Goal: Register for event/course

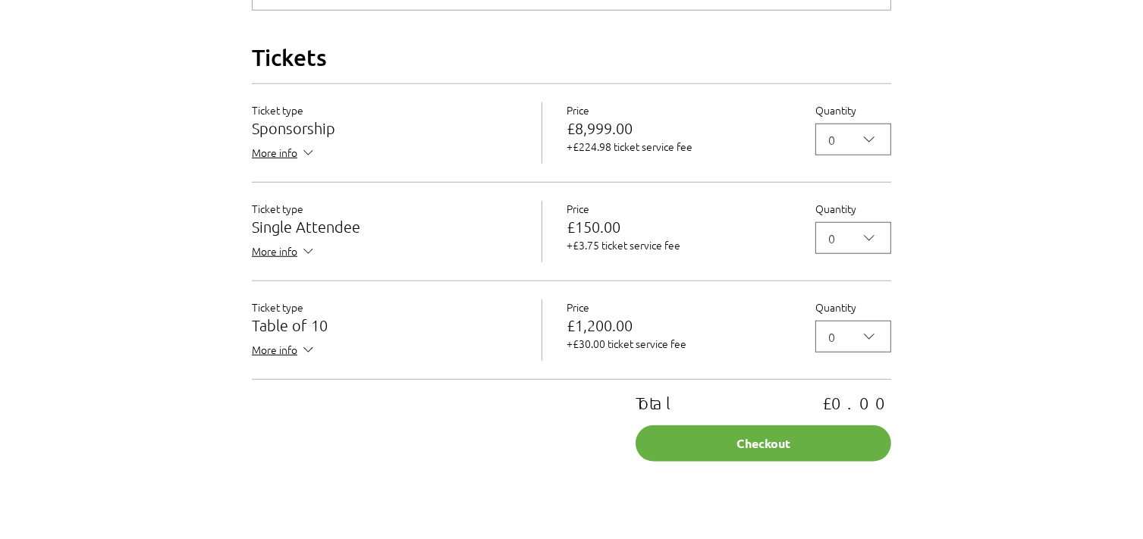
scroll to position [1352, 0]
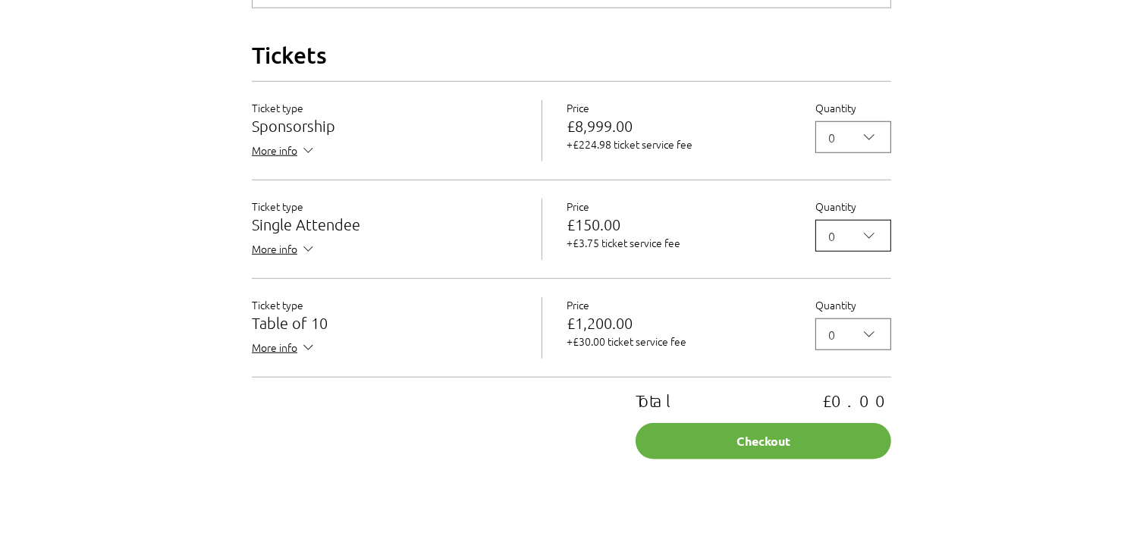
click at [873, 245] on icon "2025 Annual ABC Awards Dinner" at bounding box center [869, 236] width 18 height 18
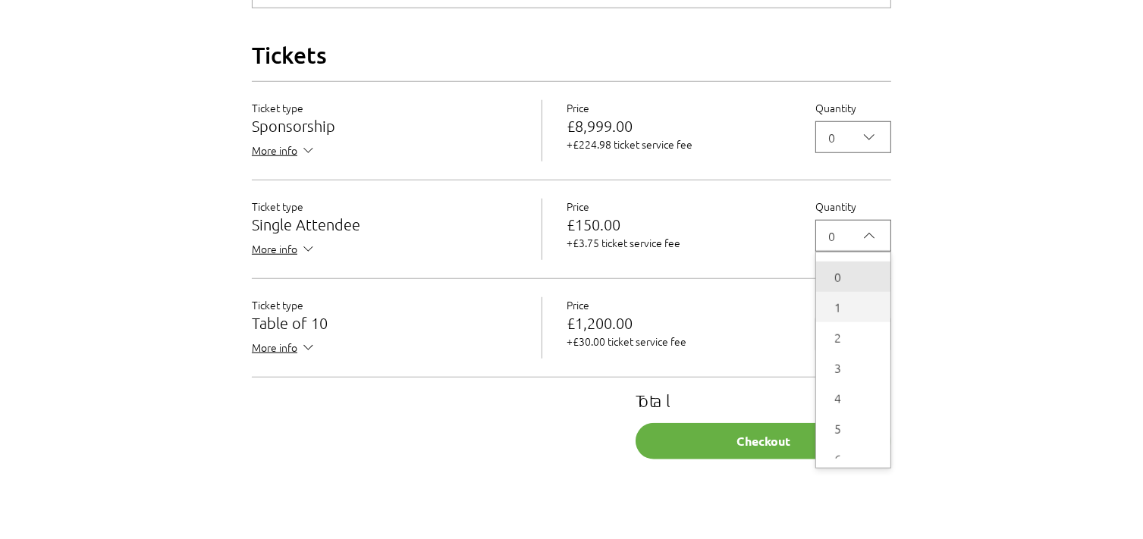
click at [838, 316] on span "1" at bounding box center [853, 307] width 56 height 18
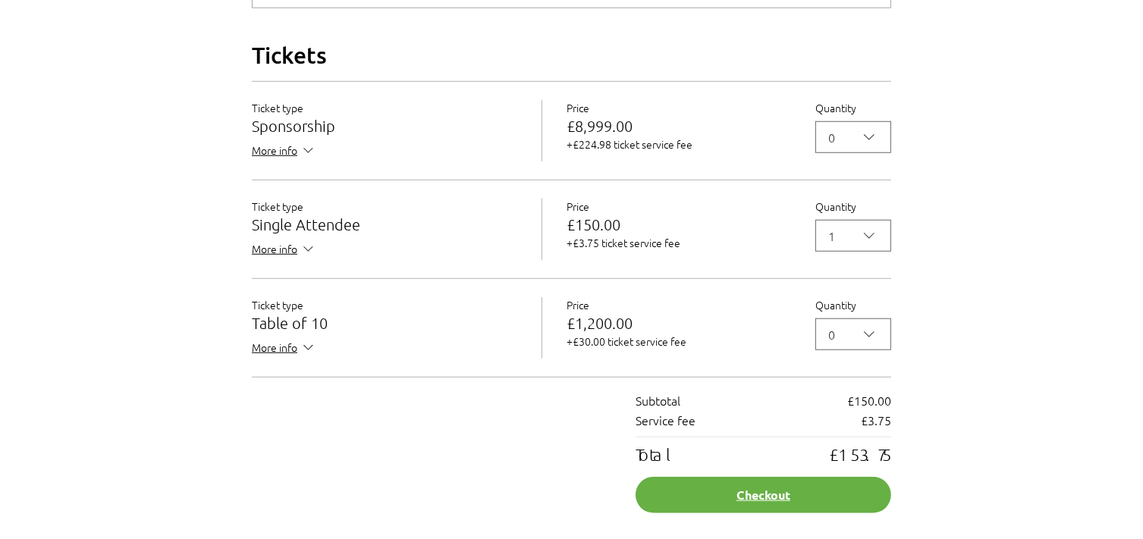
click at [753, 513] on button "Checkout" at bounding box center [764, 495] width 256 height 36
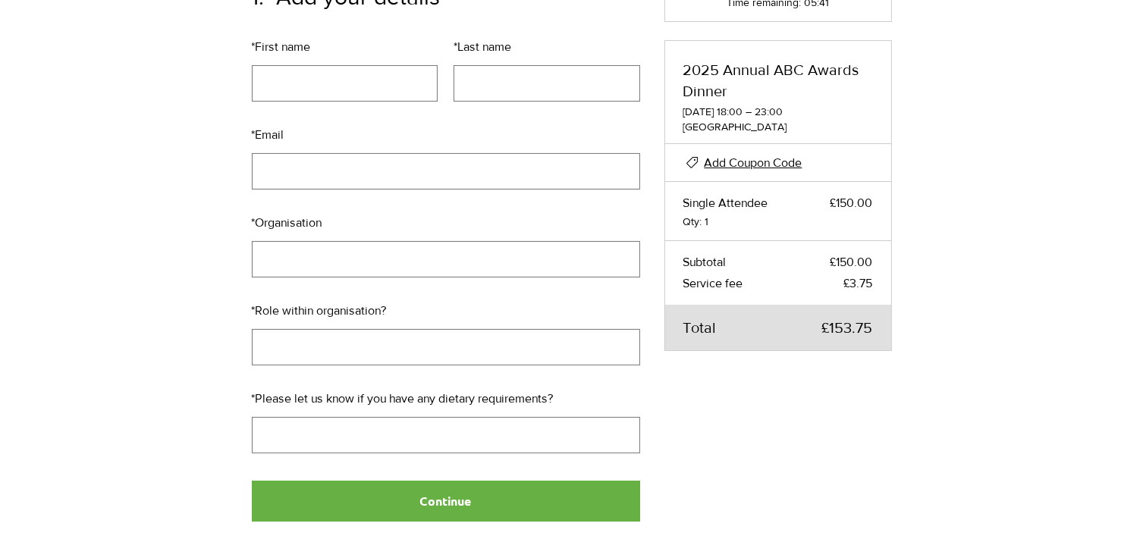
scroll to position [229, 0]
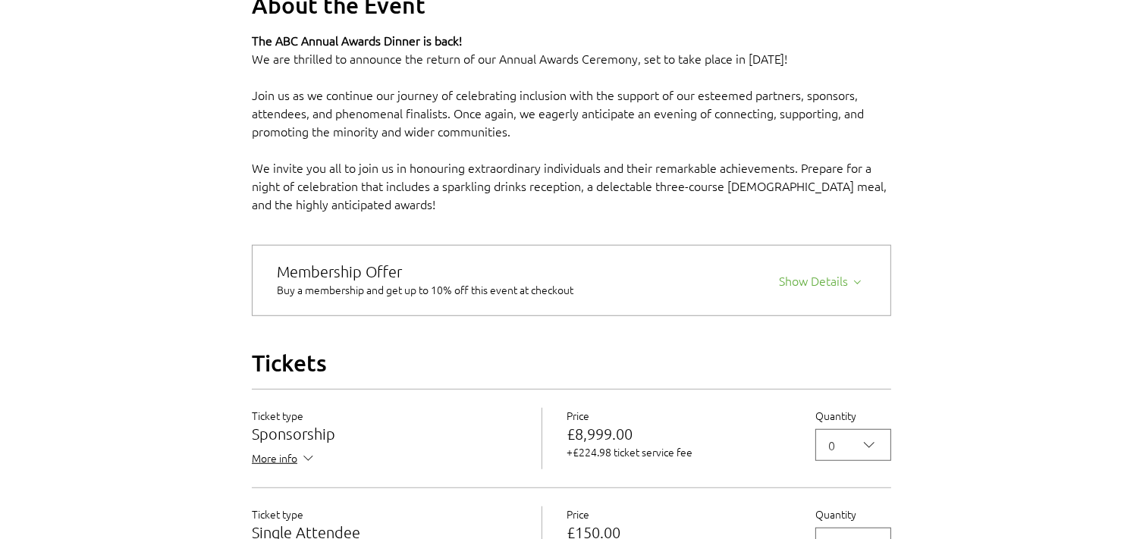
scroll to position [1301, 0]
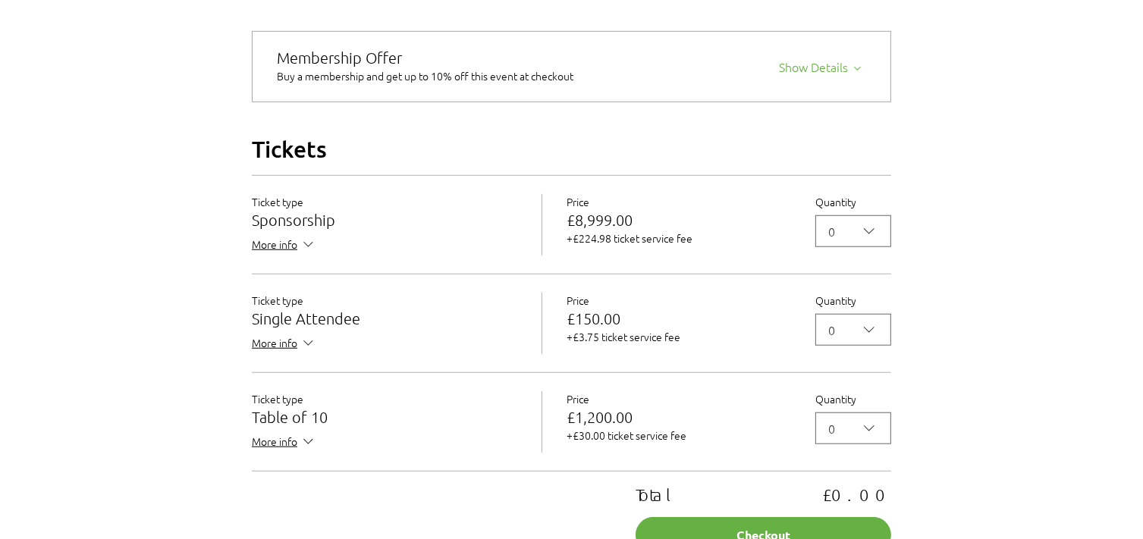
scroll to position [1295, 0]
